Goal: Book appointment/travel/reservation

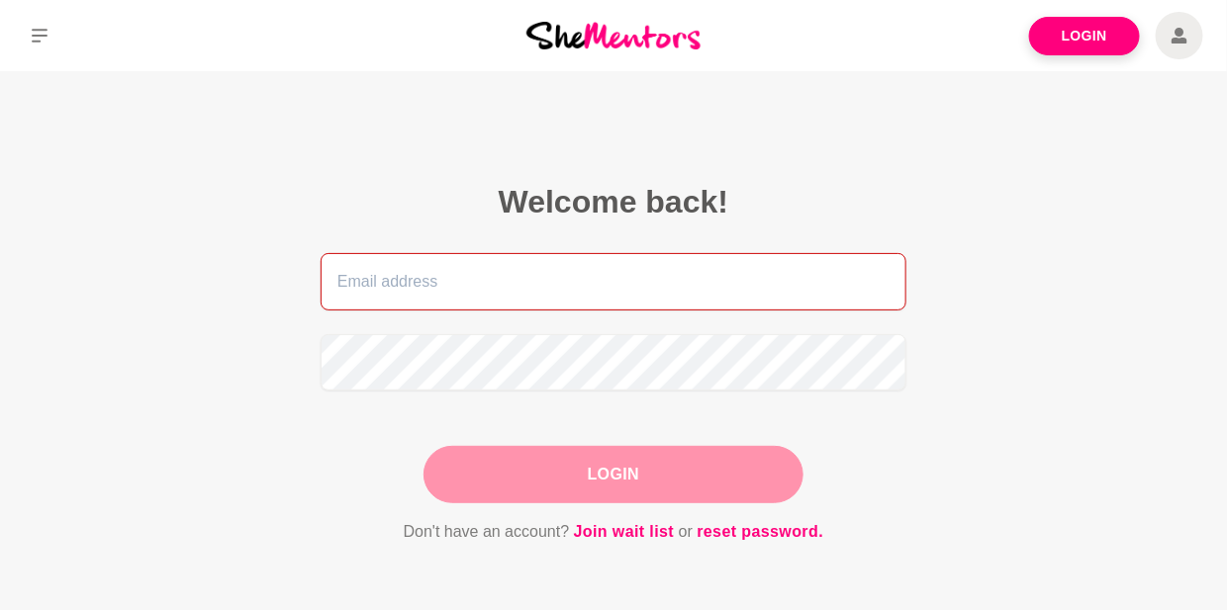
type input "[PERSON_NAME][EMAIL_ADDRESS][DOMAIN_NAME]"
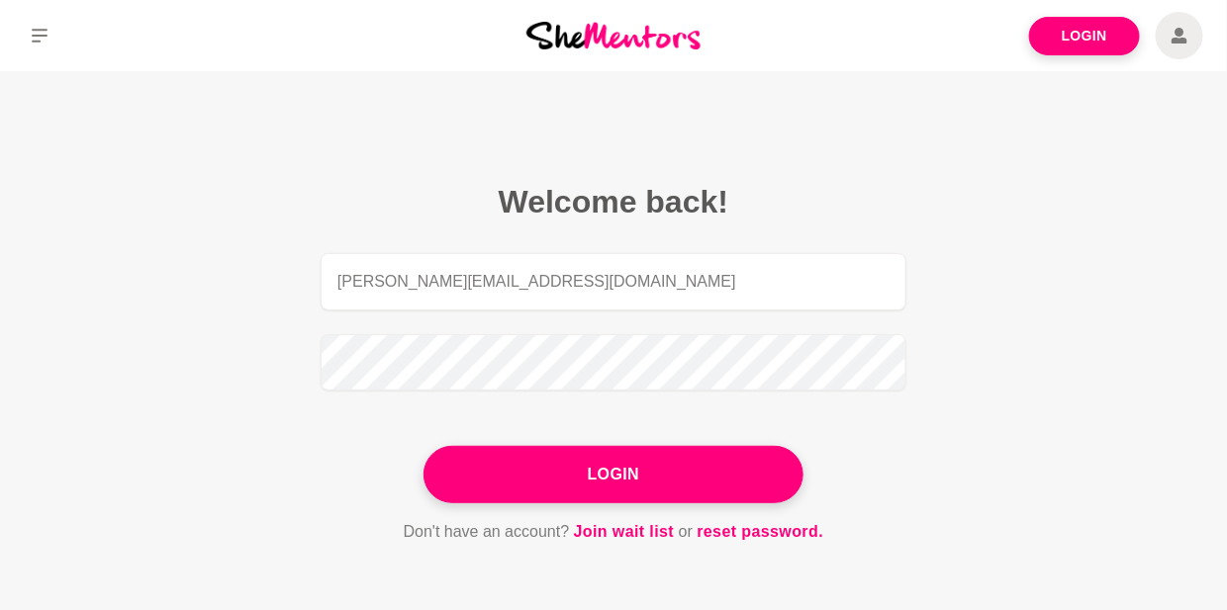
click at [608, 470] on div "Login" at bounding box center [613, 474] width 380 height 57
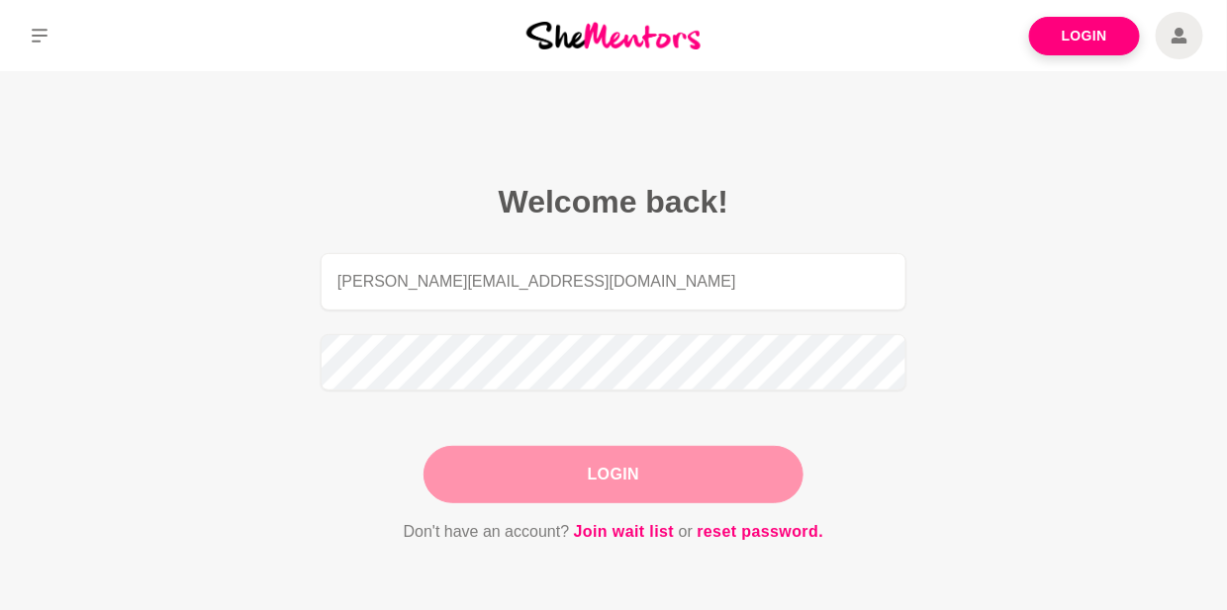
click at [529, 458] on button "Login" at bounding box center [613, 474] width 380 height 57
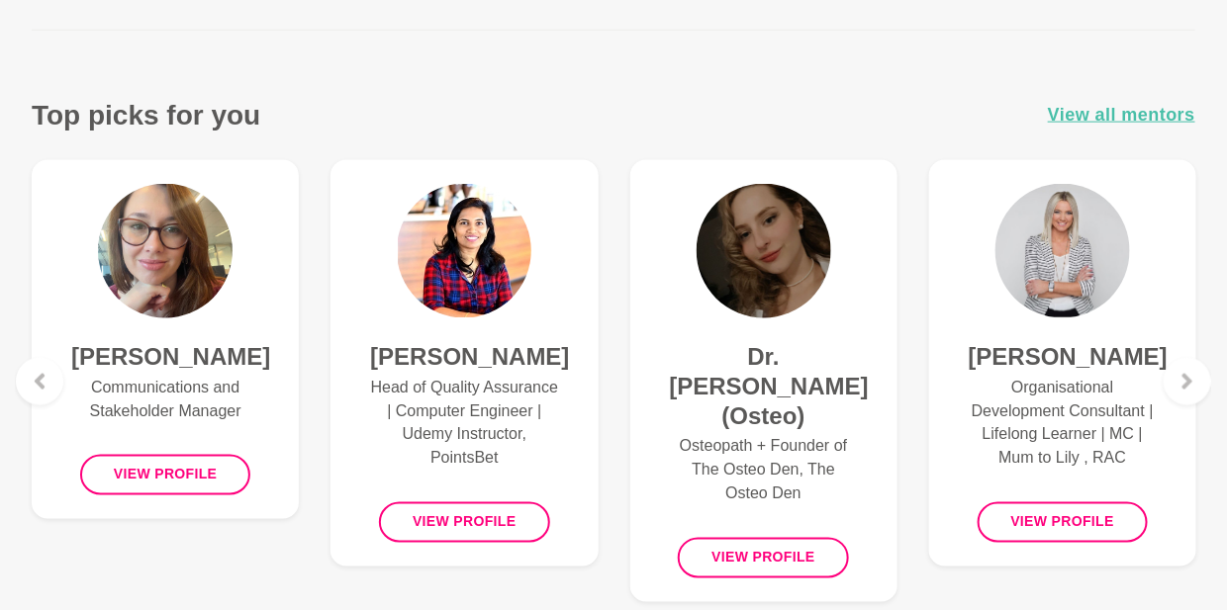
scroll to position [745, 0]
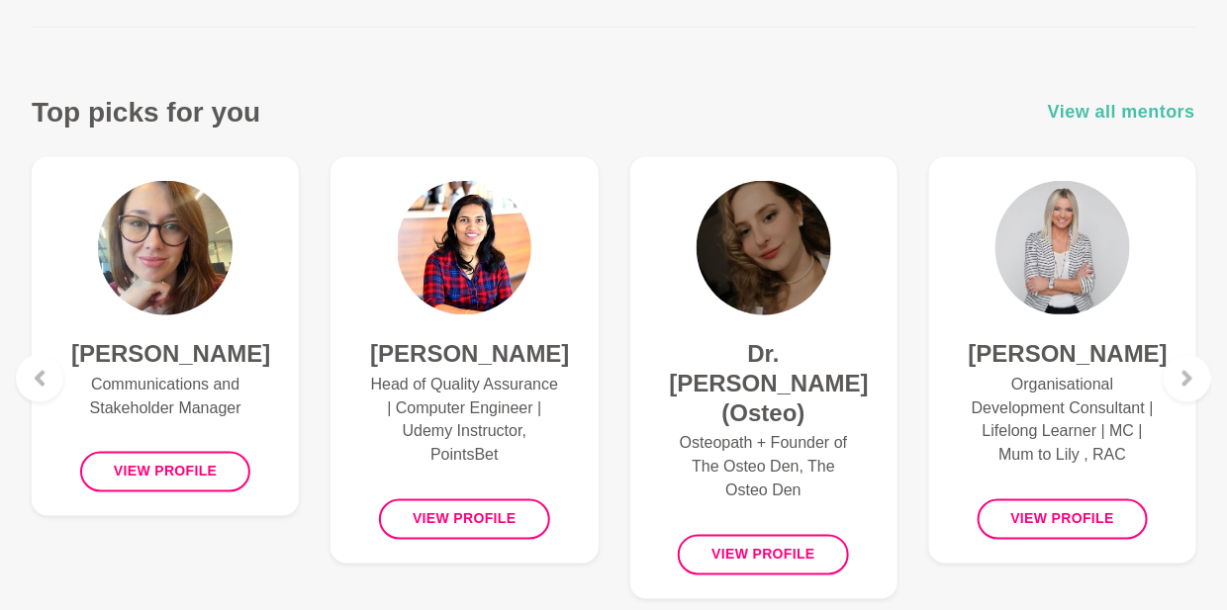
click at [1148, 107] on span "View all mentors" at bounding box center [1121, 112] width 147 height 29
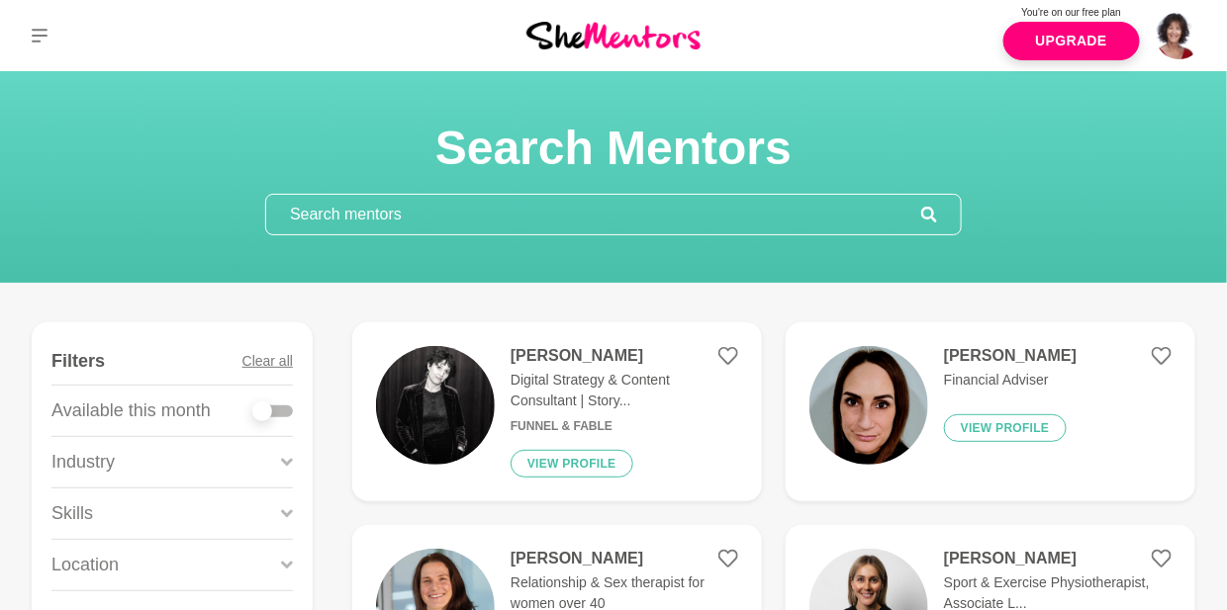
click at [286, 460] on icon at bounding box center [287, 462] width 12 height 8
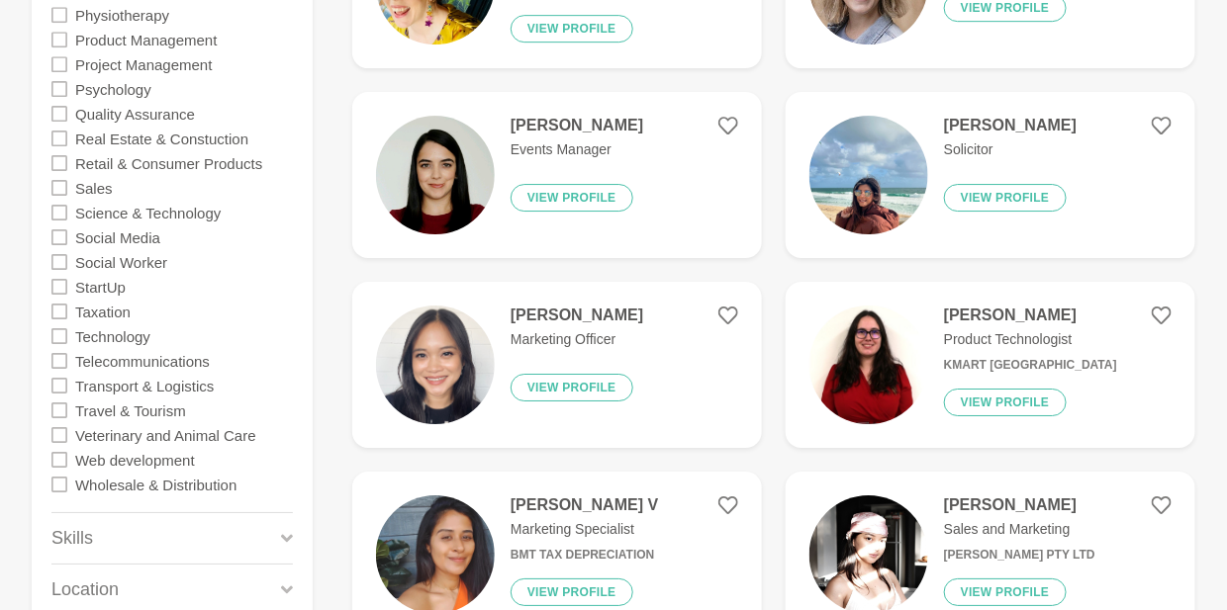
scroll to position [1993, 0]
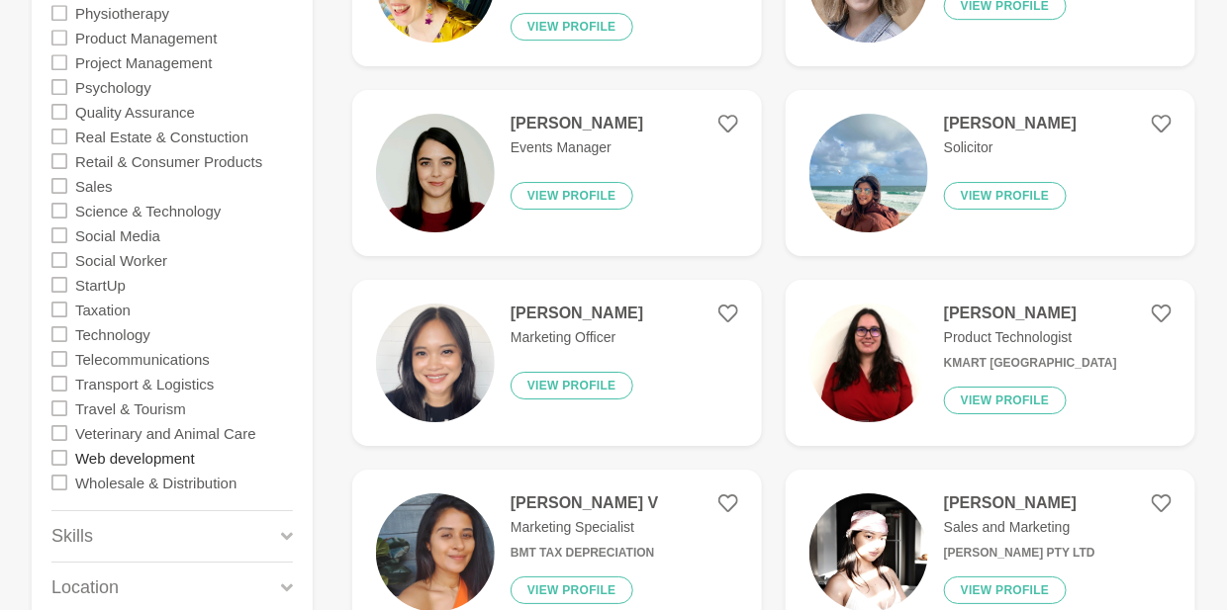
click at [178, 457] on label "Web development" at bounding box center [135, 457] width 120 height 25
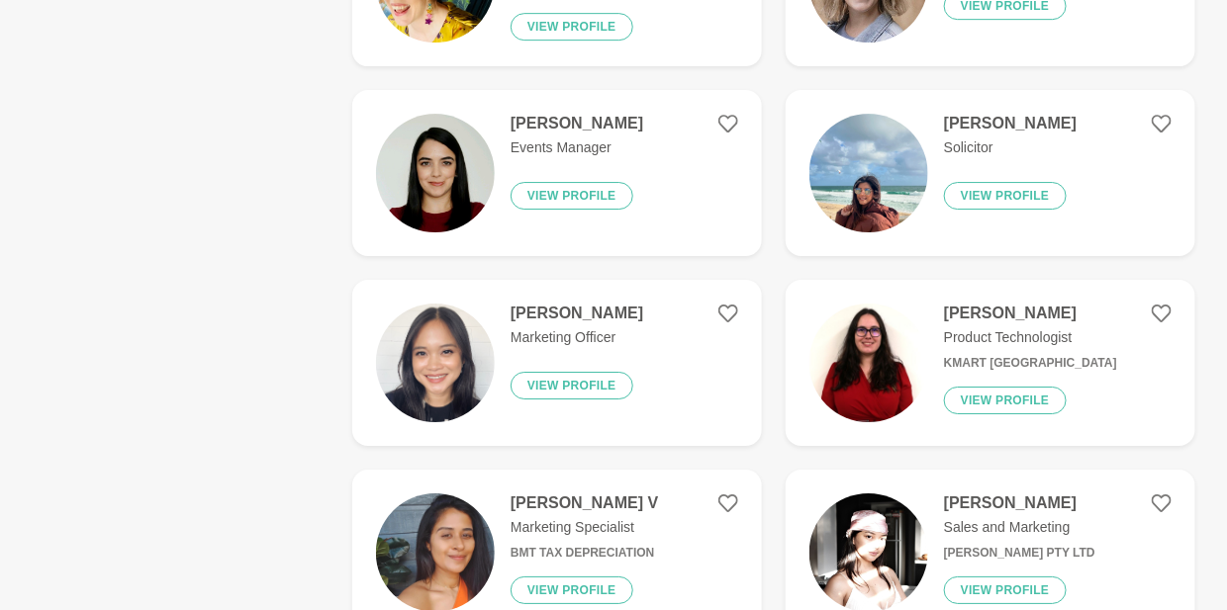
scroll to position [0, 0]
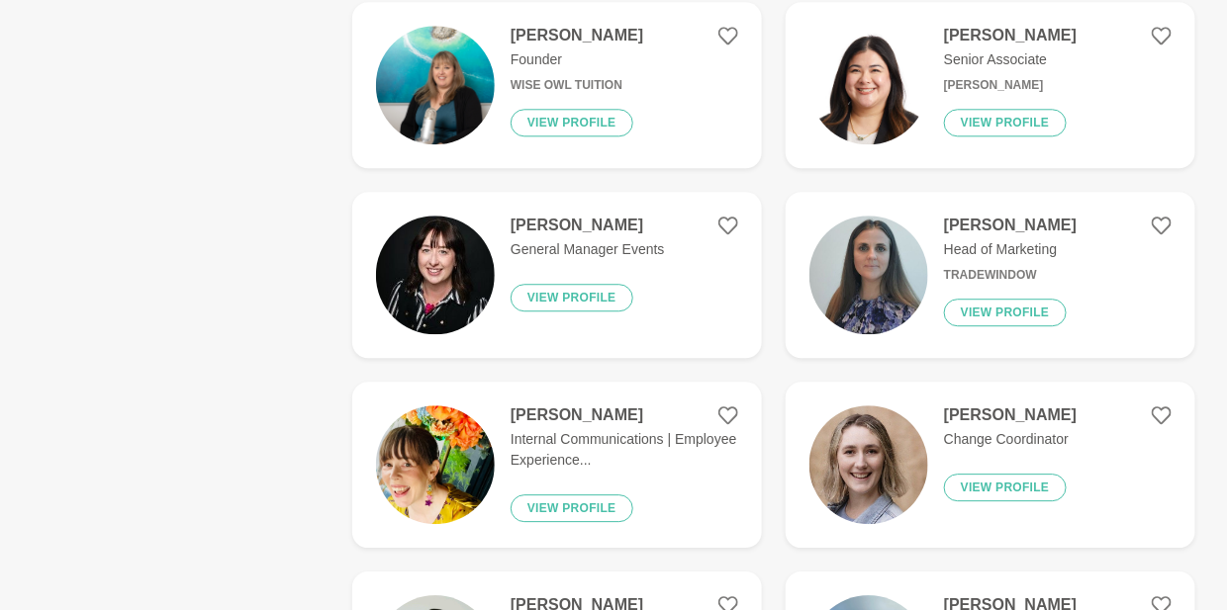
scroll to position [1510, 0]
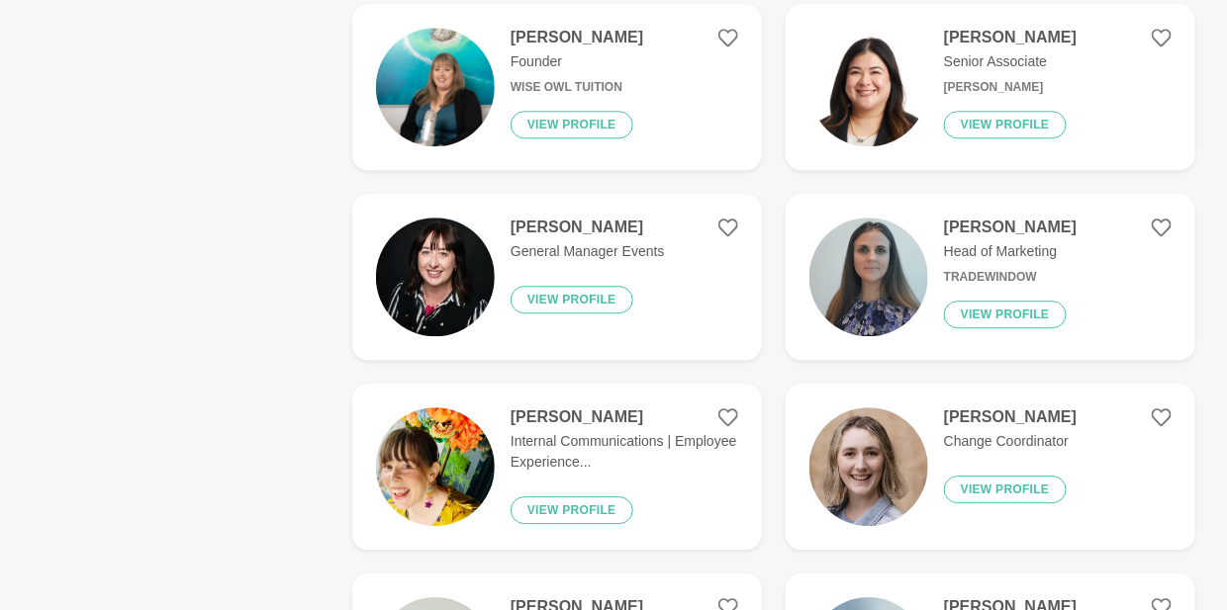
click at [1022, 421] on h4 "[PERSON_NAME]" at bounding box center [1010, 418] width 133 height 20
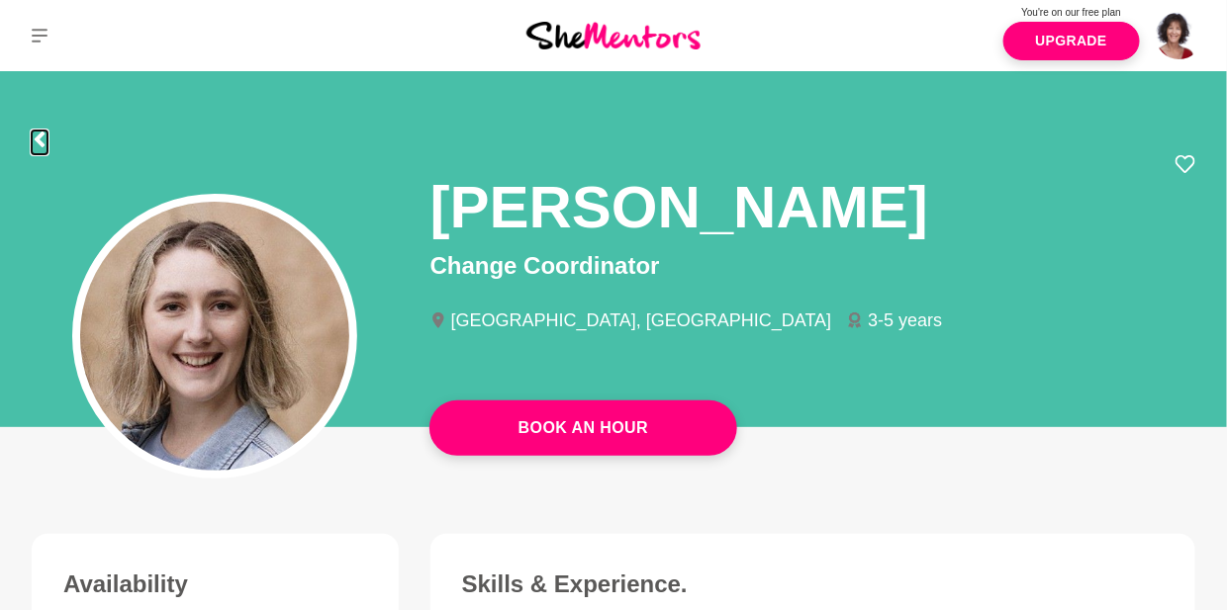
click at [33, 138] on icon at bounding box center [40, 140] width 16 height 16
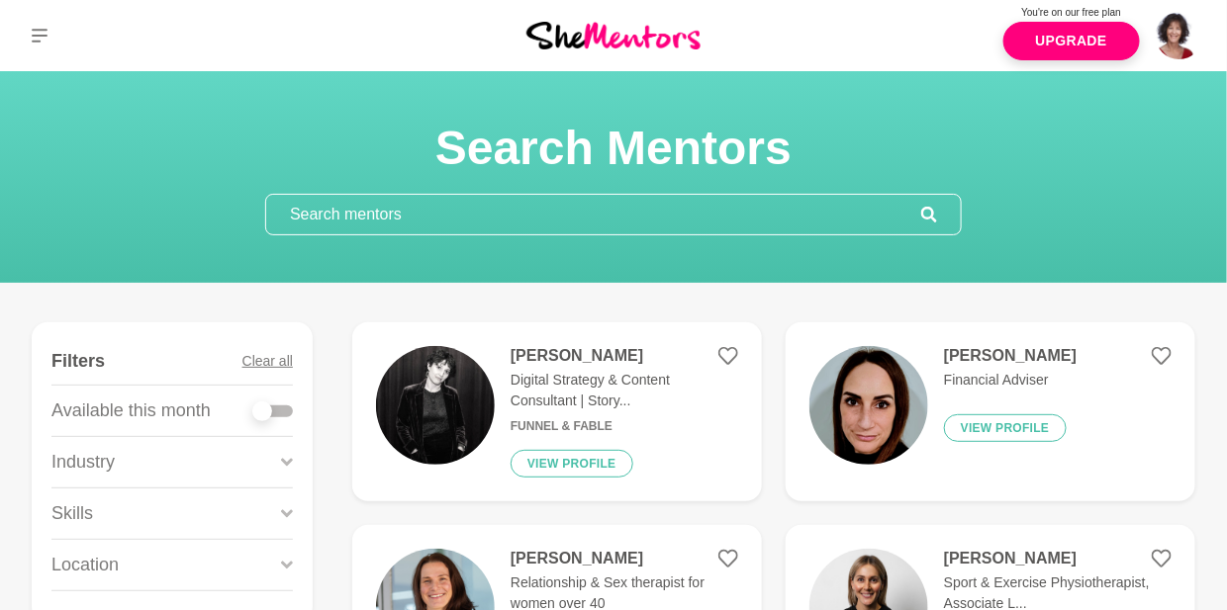
click at [378, 208] on input "text" at bounding box center [593, 215] width 655 height 40
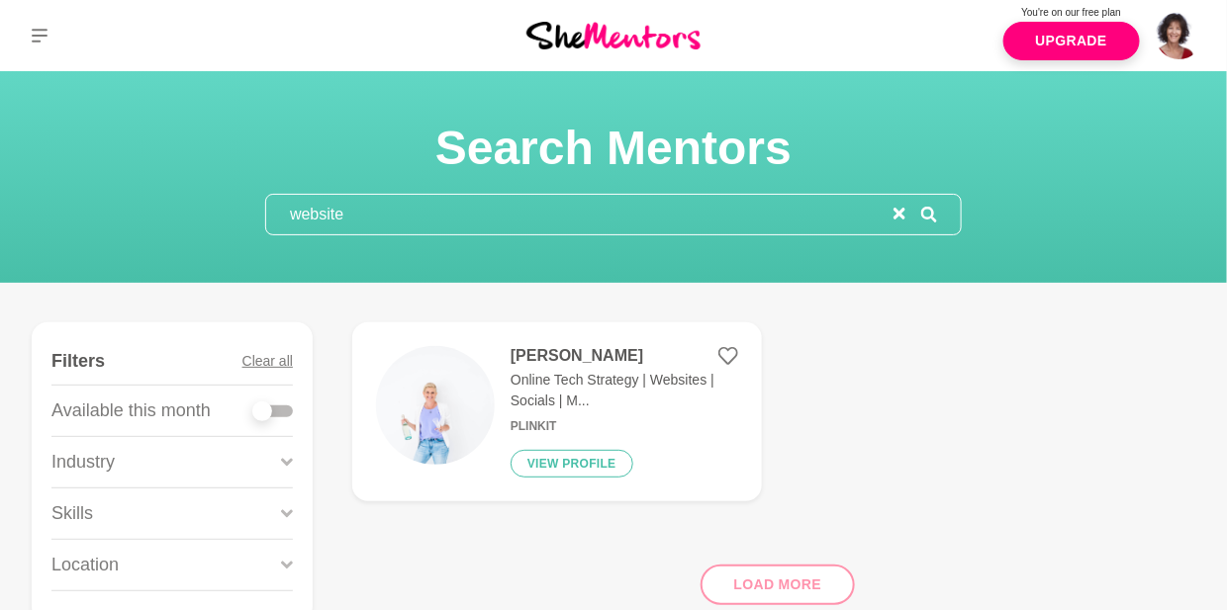
type input "website"
click at [560, 354] on h4 "[PERSON_NAME]" at bounding box center [624, 356] width 228 height 20
click at [293, 464] on figure "Filters Clear all Available this month Industry Web development Skills Location" at bounding box center [172, 472] width 281 height 301
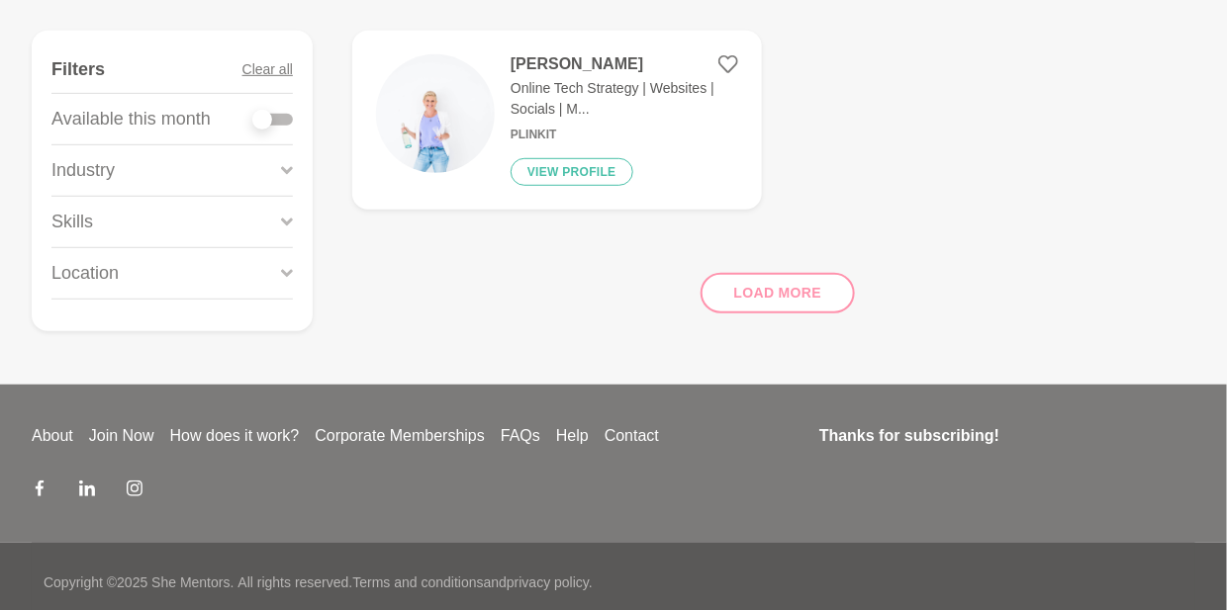
scroll to position [298, 0]
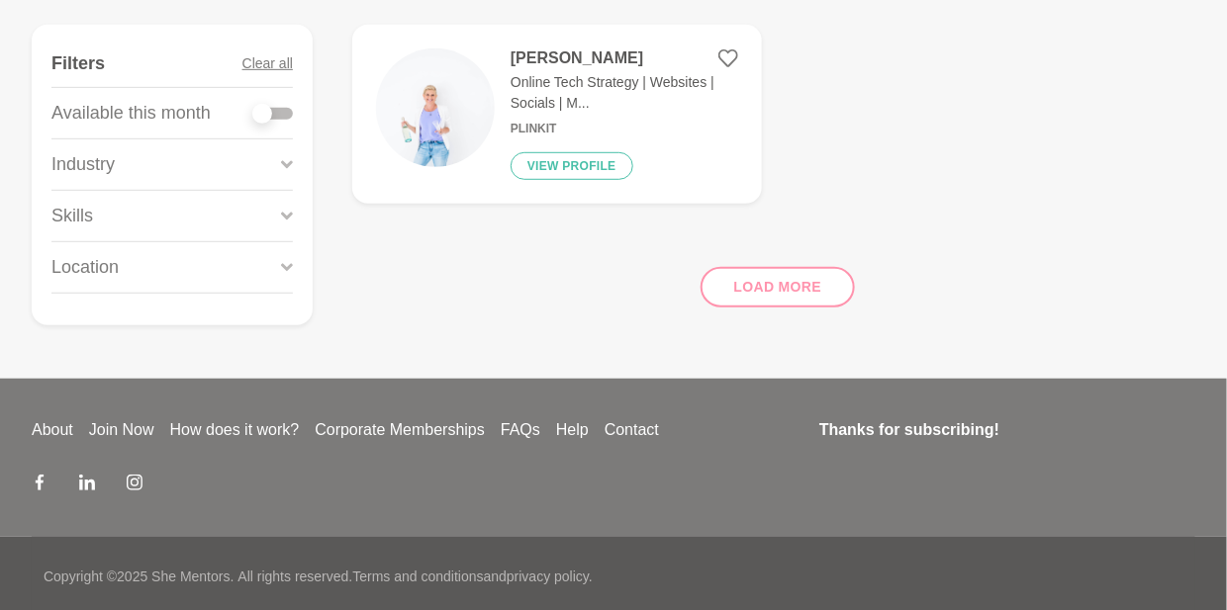
click at [289, 213] on icon at bounding box center [287, 216] width 12 height 8
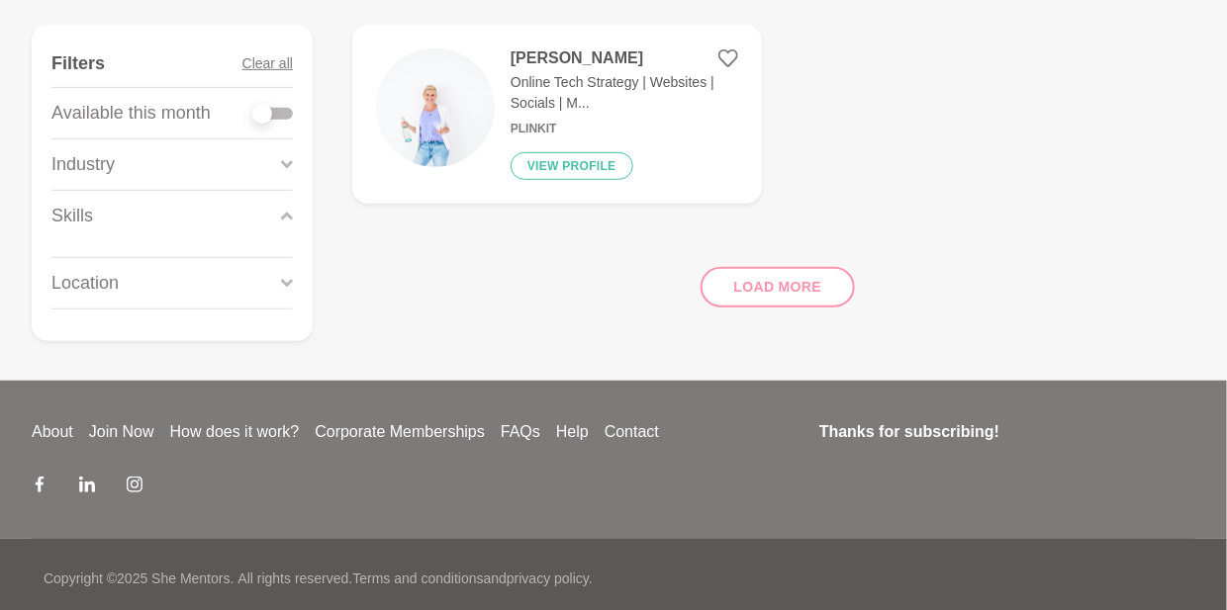
click at [289, 213] on icon at bounding box center [287, 216] width 12 height 8
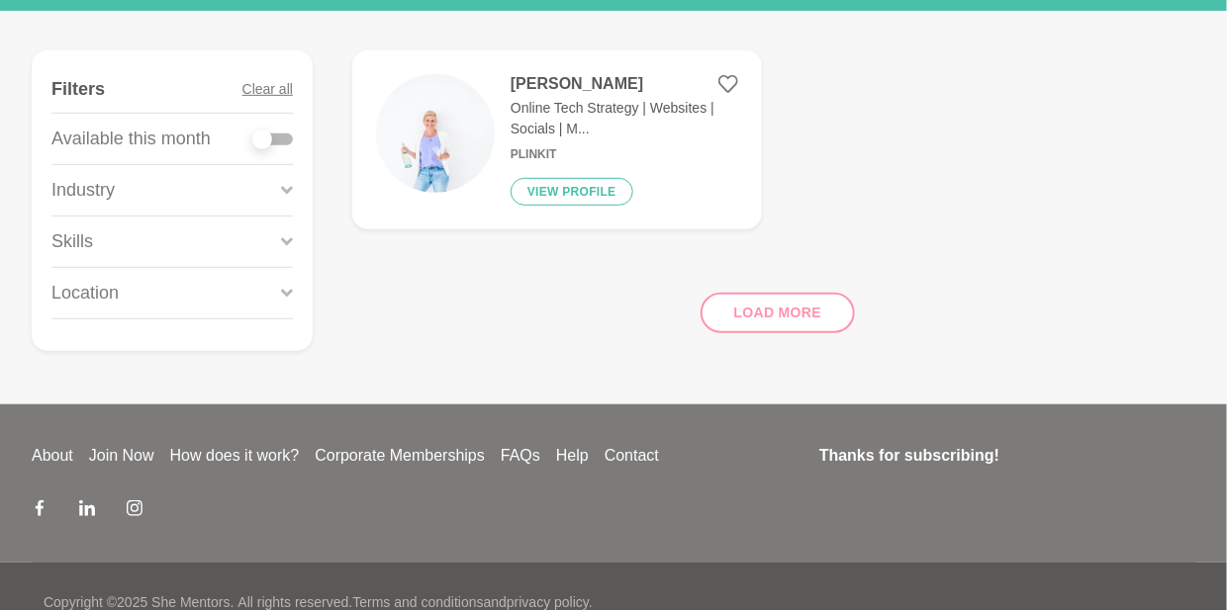
scroll to position [285, 0]
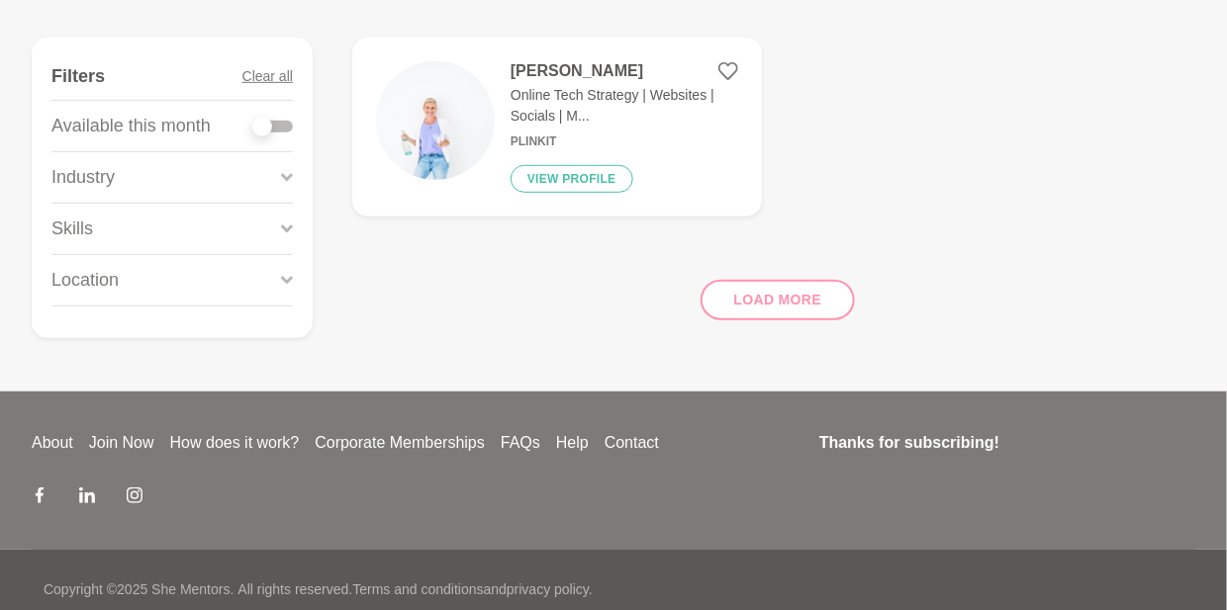
click at [782, 309] on div "Load more" at bounding box center [773, 292] width 843 height 120
click at [739, 293] on div "Load more" at bounding box center [773, 292] width 843 height 120
click at [746, 299] on div "Load more" at bounding box center [773, 292] width 843 height 120
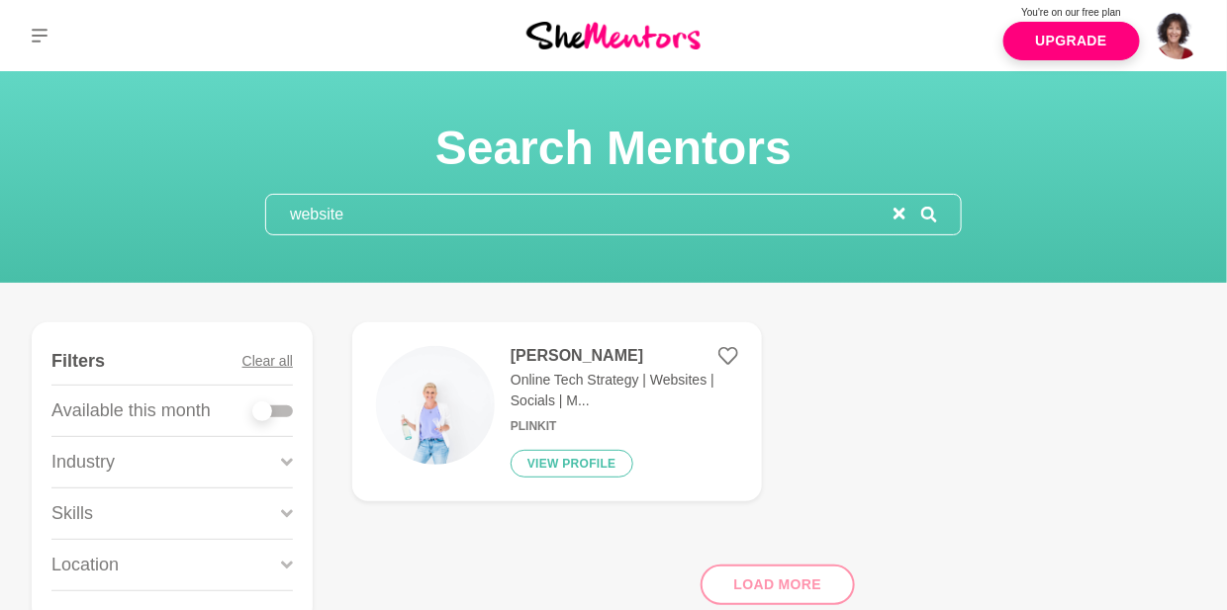
type input "web"
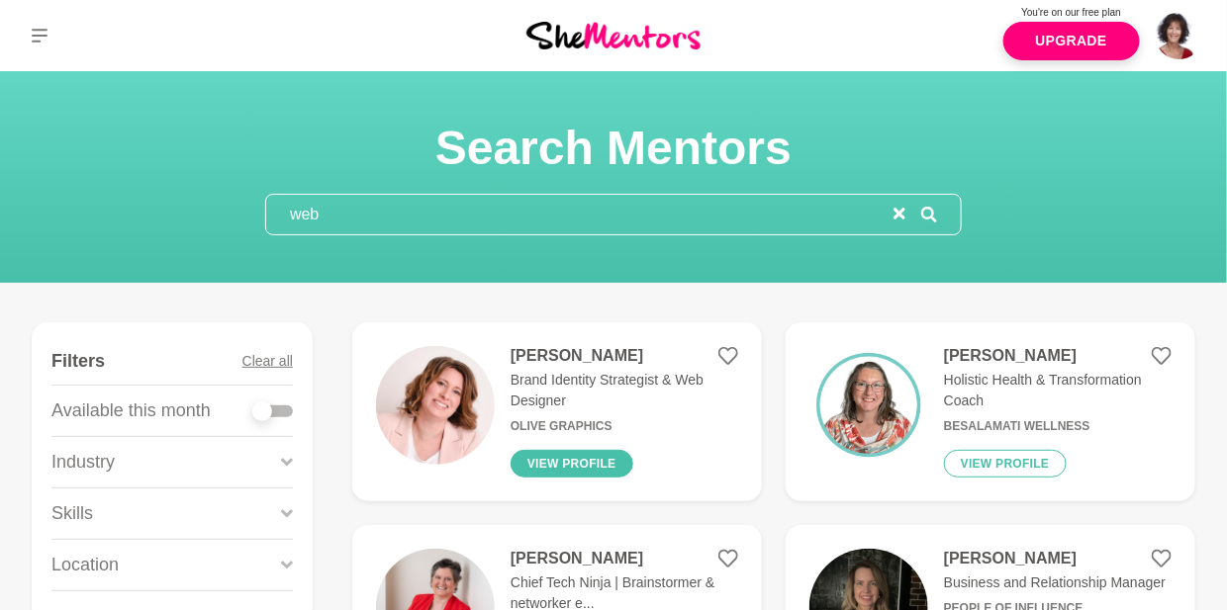
click at [567, 457] on button "View profile" at bounding box center [571, 464] width 123 height 28
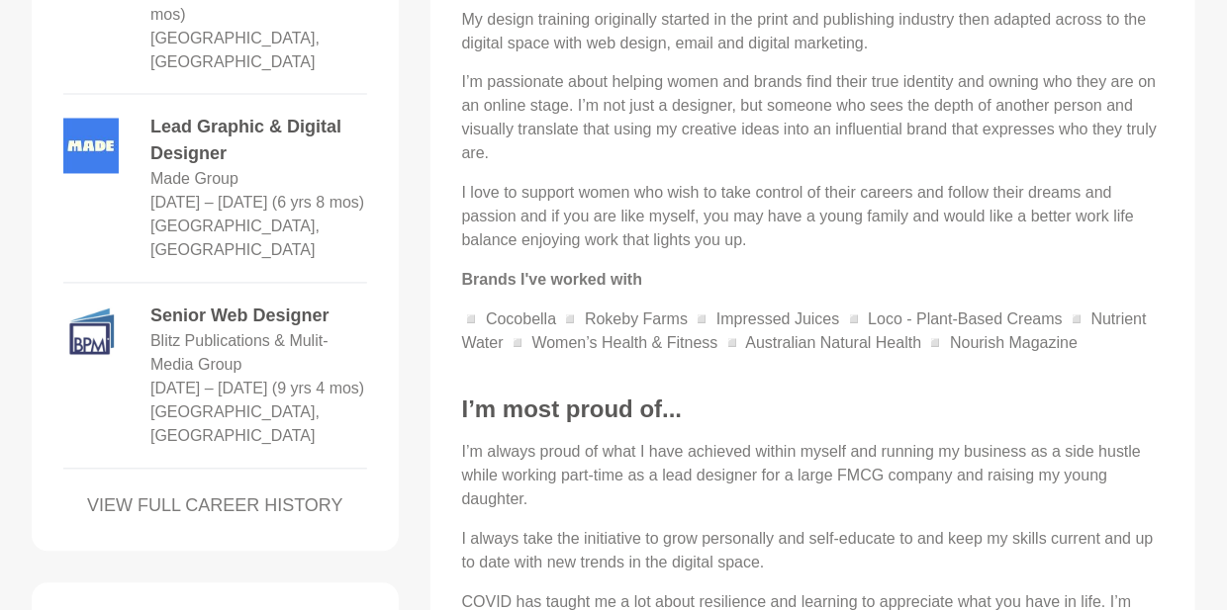
scroll to position [1101, 0]
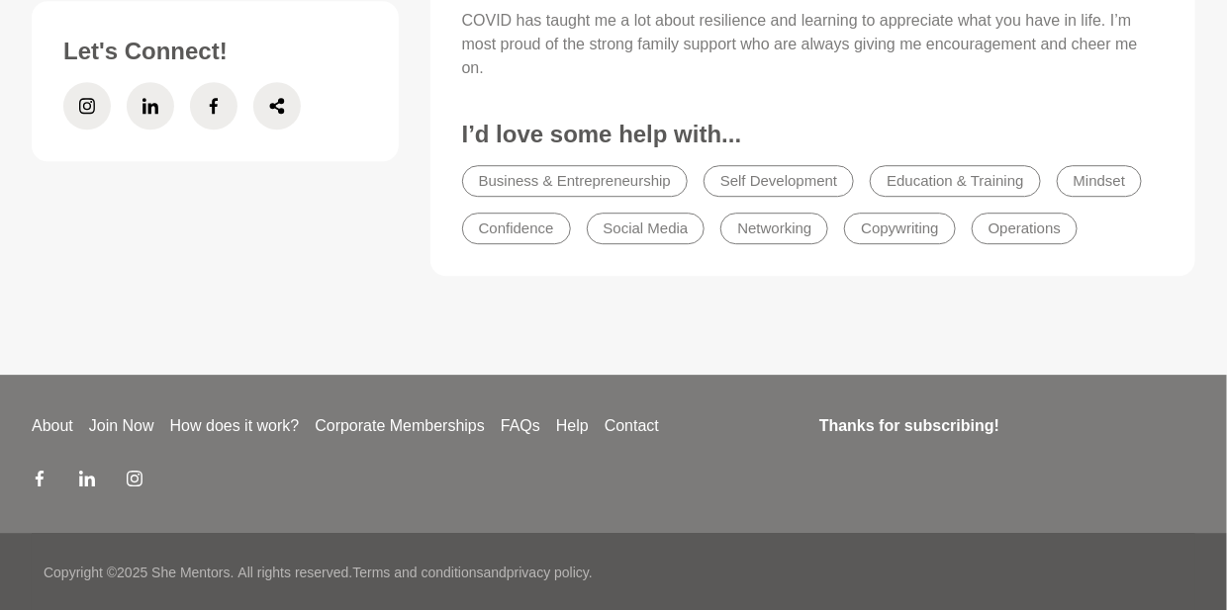
click at [1106, 502] on div "About Join Now How does it work? Corporate Memberships FAQs Help Contact Thanks…" at bounding box center [613, 454] width 1163 height 158
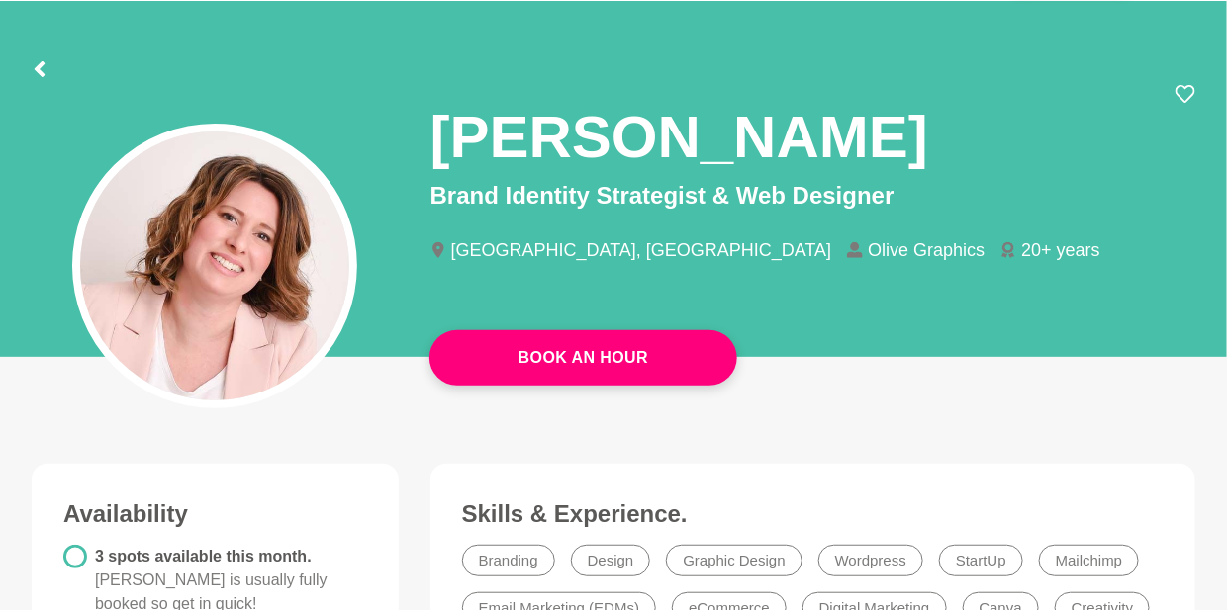
scroll to position [70, 0]
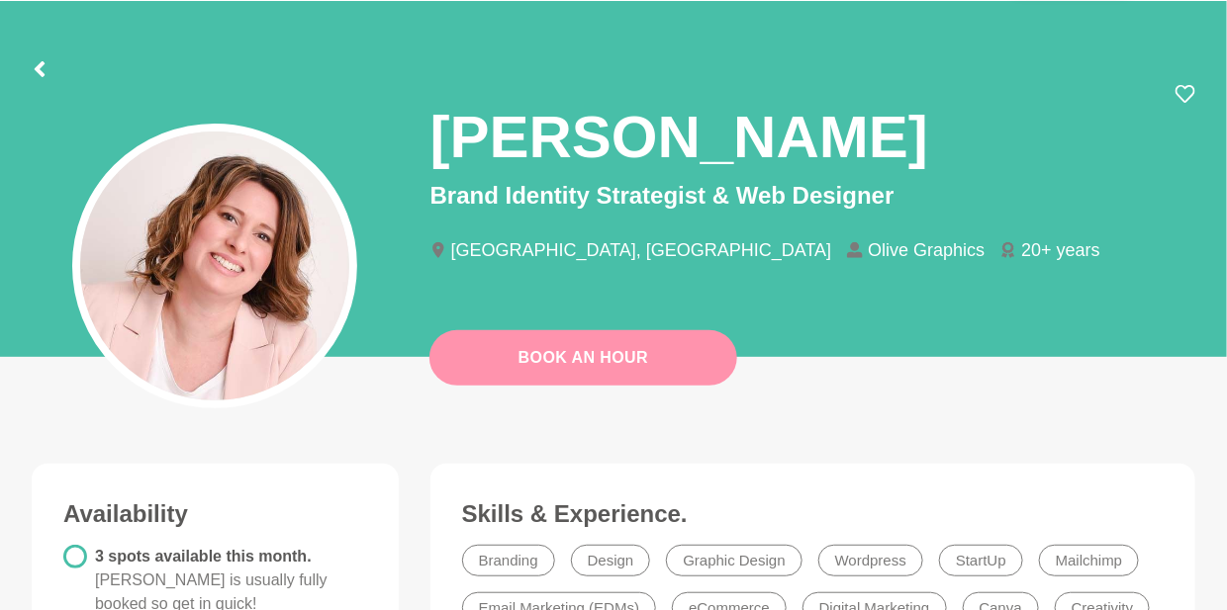
click at [603, 365] on button "Book An Hour" at bounding box center [583, 357] width 308 height 55
